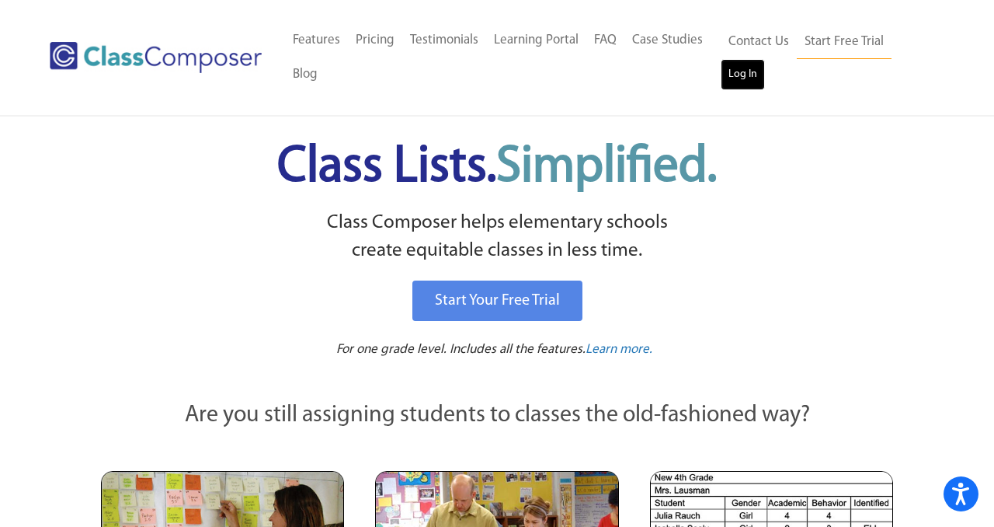
click at [742, 78] on link "Log In" at bounding box center [743, 74] width 44 height 31
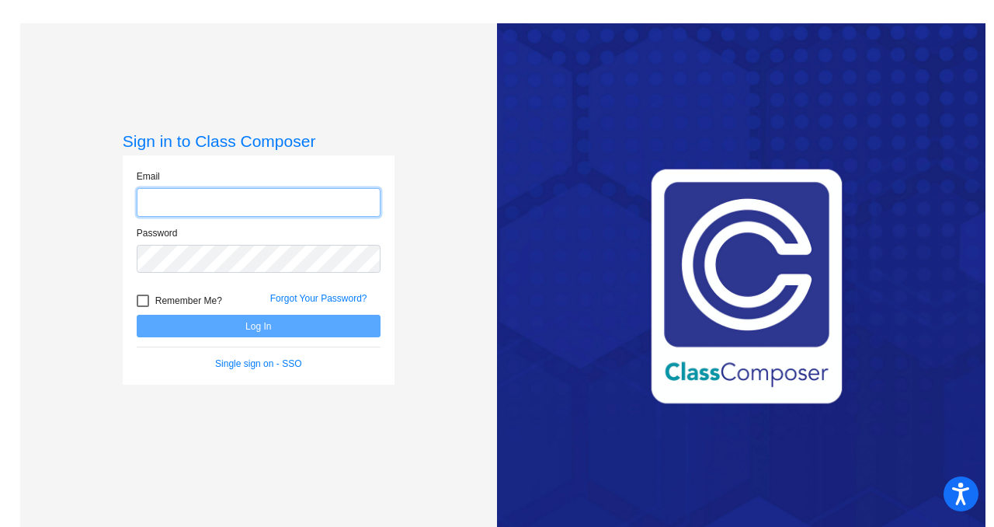
type input "[EMAIL_ADDRESS][DOMAIN_NAME]"
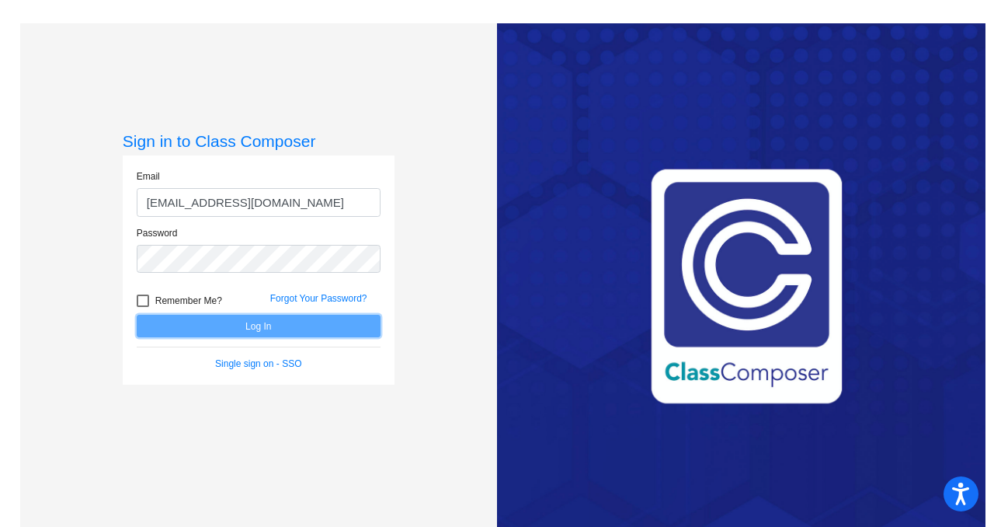
click at [276, 322] on button "Log In" at bounding box center [259, 326] width 244 height 23
